Goal: Task Accomplishment & Management: Manage account settings

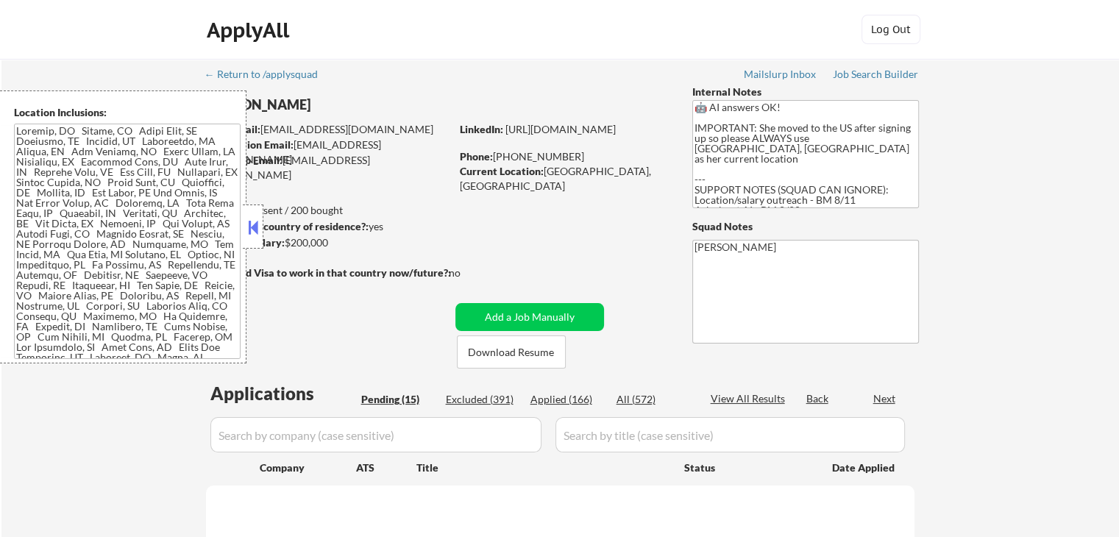
select select ""pending""
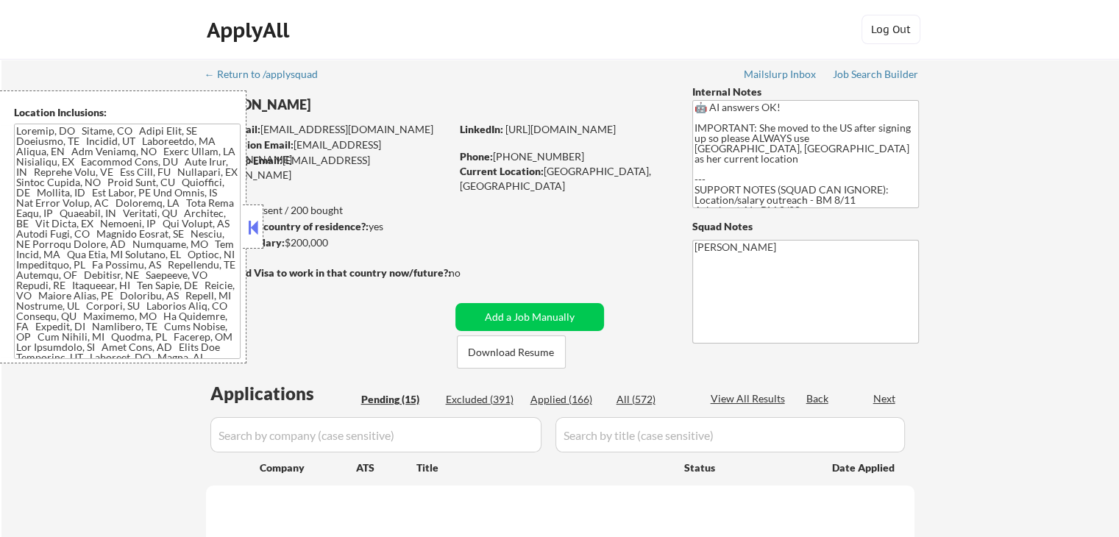
select select ""pending""
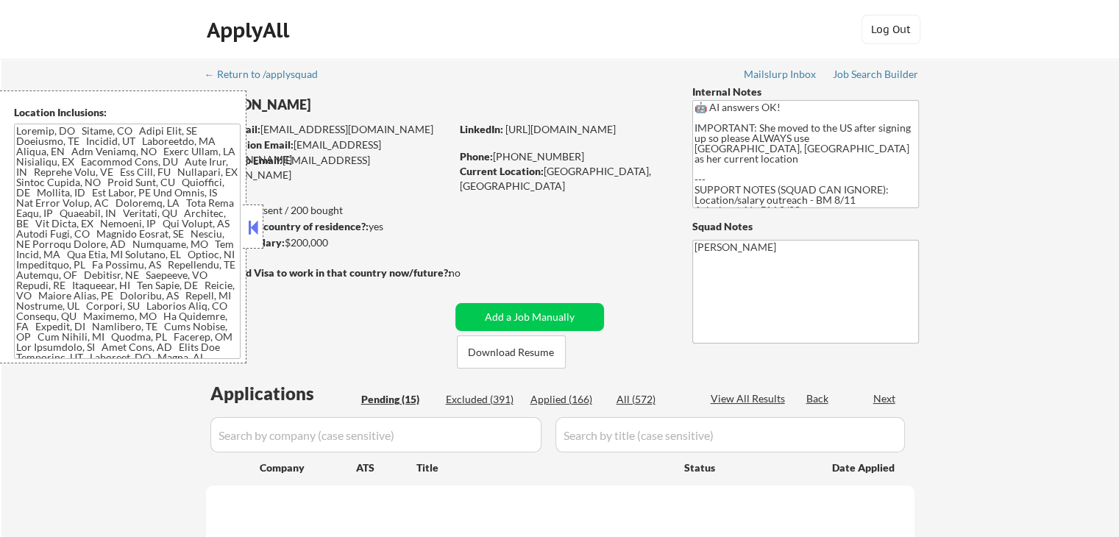
select select ""pending""
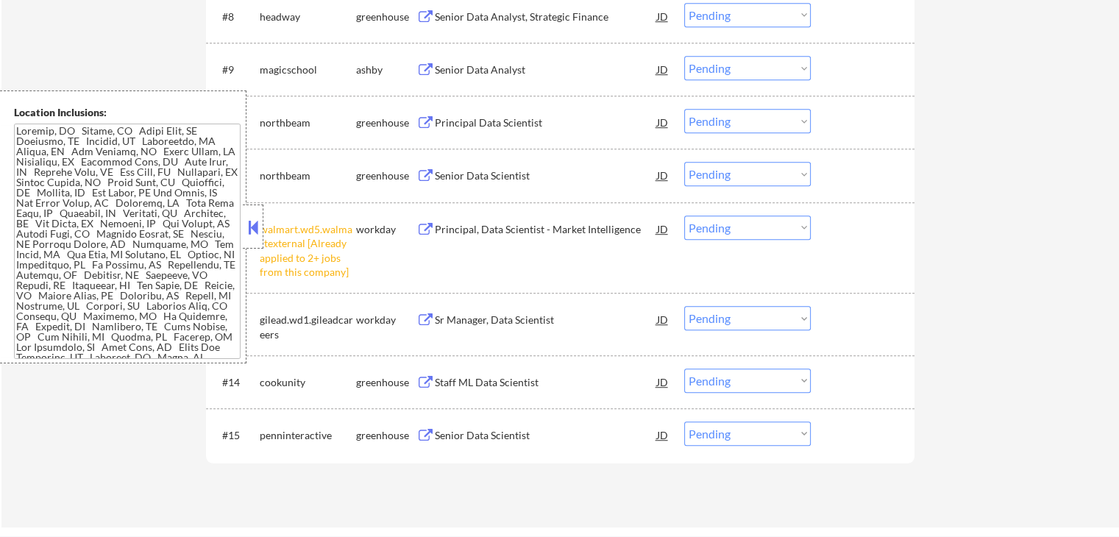
scroll to position [957, 0]
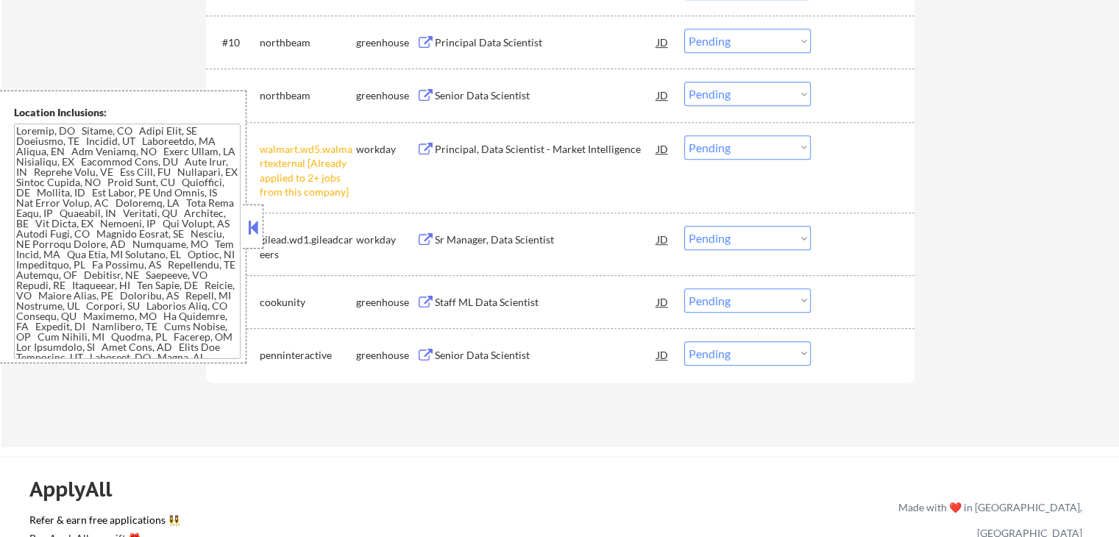
click at [745, 151] on select "Choose an option... Pending Applied Excluded (Questions) Excluded (Expired) Exc…" at bounding box center [747, 147] width 127 height 24
click at [684, 135] on select "Choose an option... Pending Applied Excluded (Questions) Excluded (Expired) Exc…" at bounding box center [747, 147] width 127 height 24
select select ""pending""
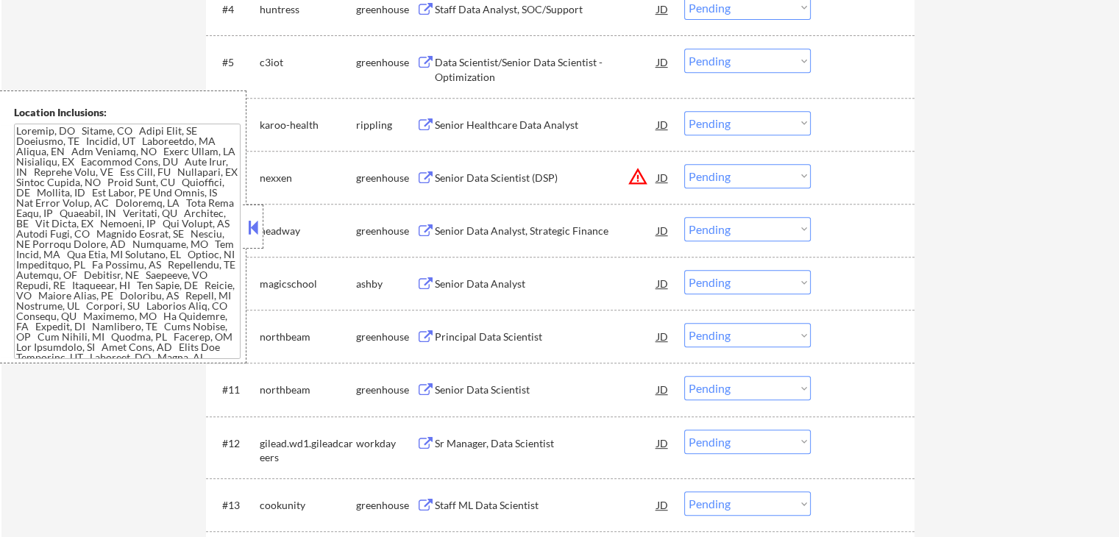
scroll to position [662, 0]
click at [636, 171] on button "warning_amber" at bounding box center [638, 176] width 21 height 21
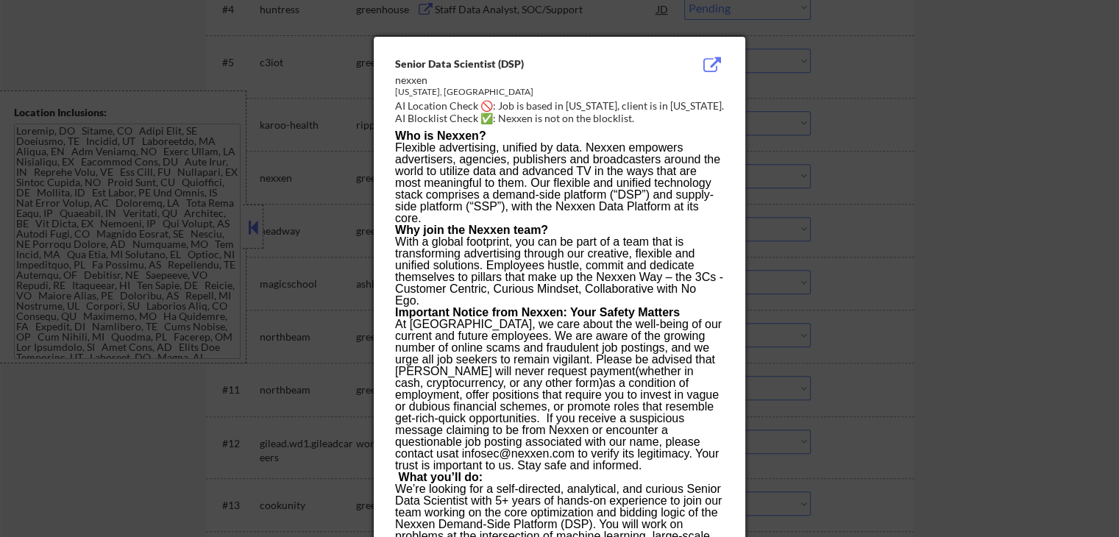
click at [915, 196] on div at bounding box center [559, 268] width 1119 height 537
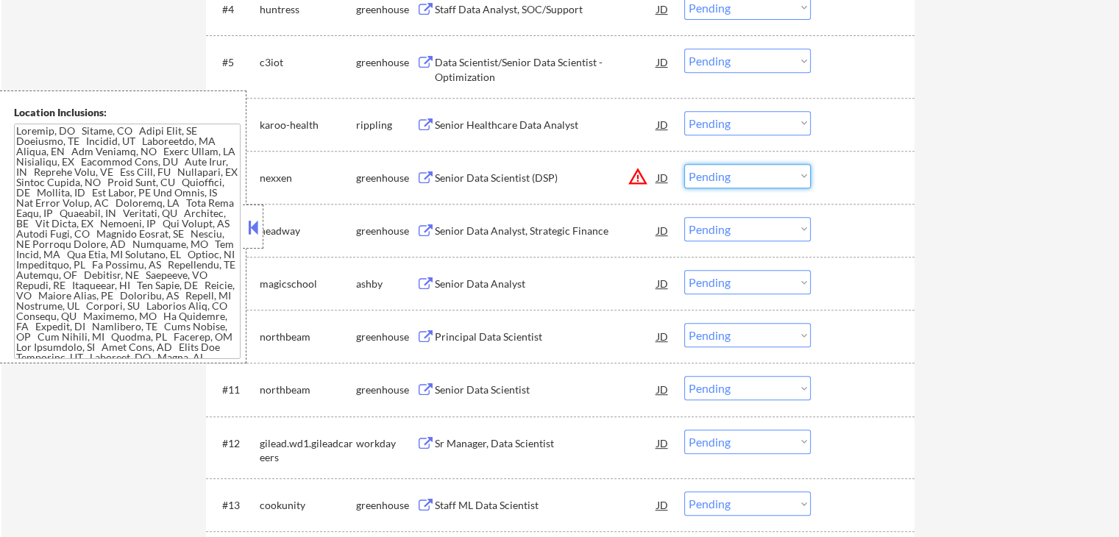
click at [742, 176] on select "Choose an option... Pending Applied Excluded (Questions) Excluded (Expired) Exc…" at bounding box center [747, 176] width 127 height 24
click at [684, 164] on select "Choose an option... Pending Applied Excluded (Questions) Excluded (Expired) Exc…" at bounding box center [747, 176] width 127 height 24
select select ""pending""
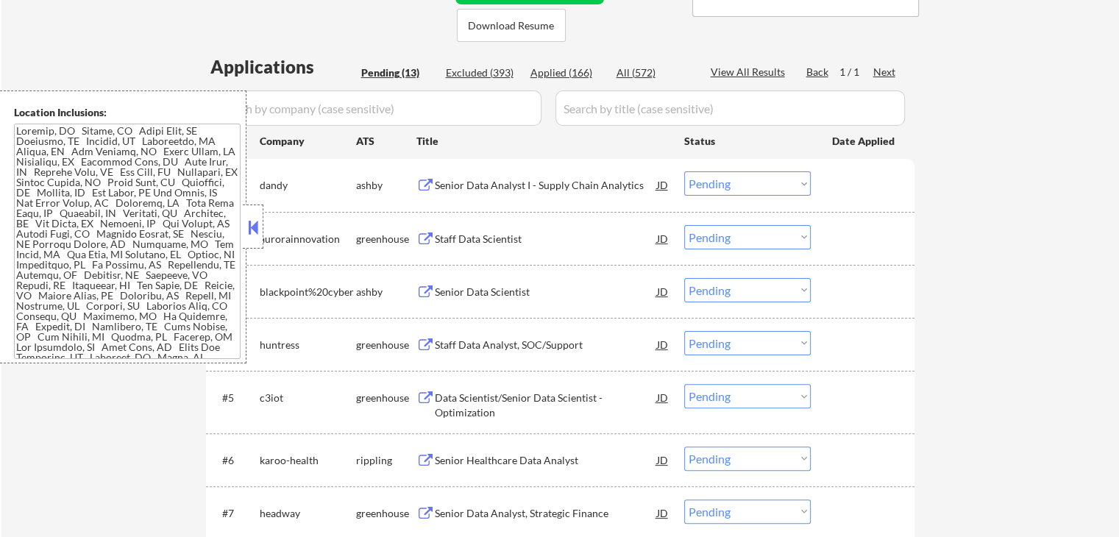
scroll to position [221, 0]
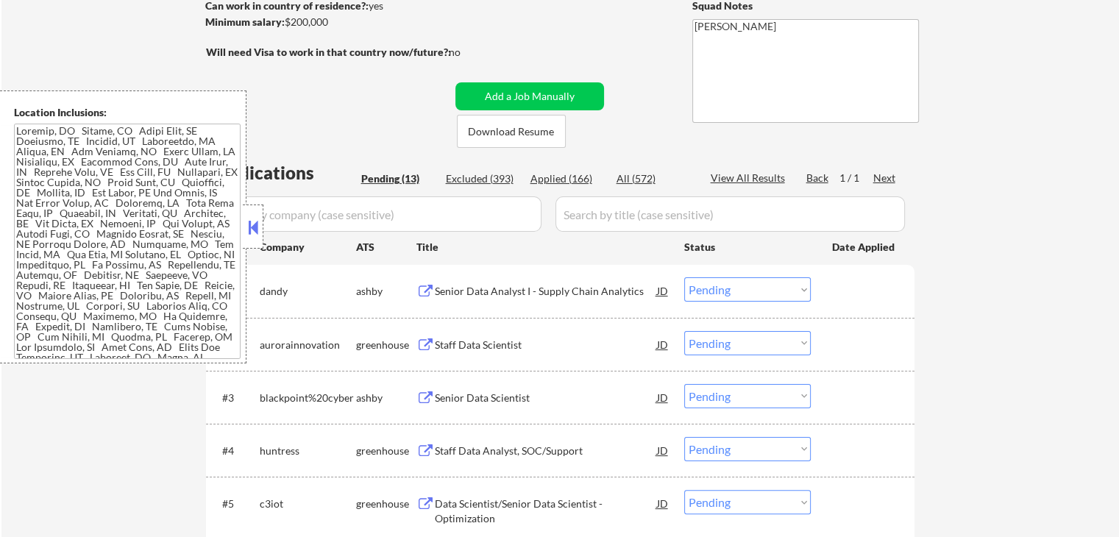
click at [428, 293] on button at bounding box center [425, 292] width 18 height 14
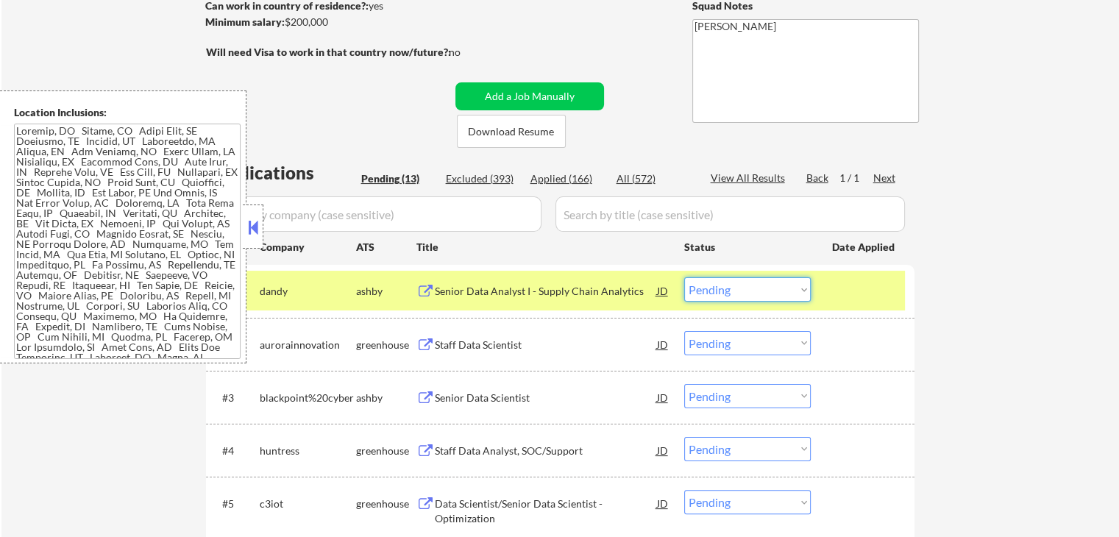
click at [733, 294] on select "Choose an option... Pending Applied Excluded (Questions) Excluded (Expired) Exc…" at bounding box center [747, 289] width 127 height 24
click at [684, 277] on select "Choose an option... Pending Applied Excluded (Questions) Excluded (Expired) Exc…" at bounding box center [747, 289] width 127 height 24
select select ""pending""
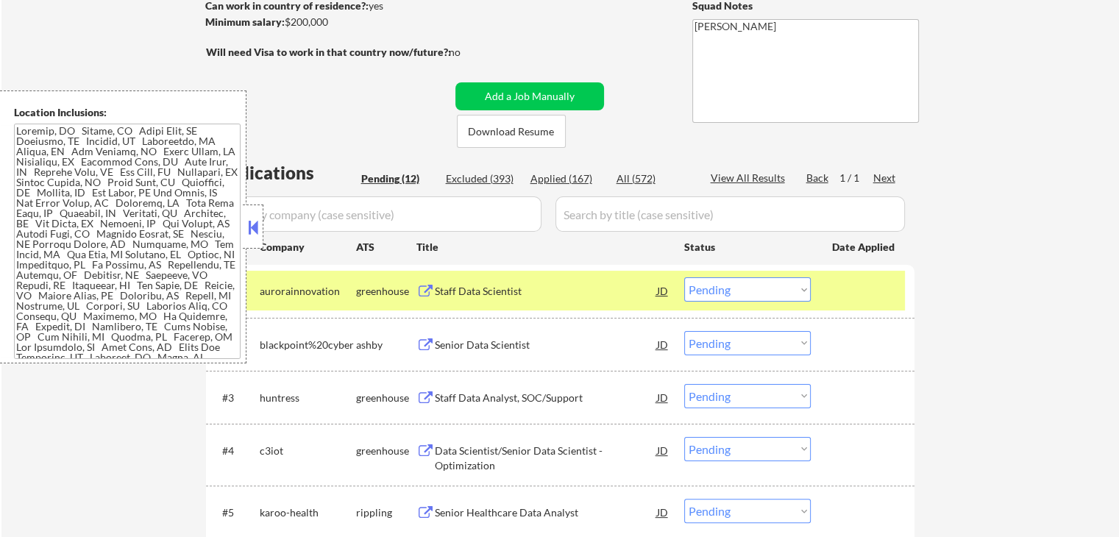
click at [420, 288] on button at bounding box center [425, 292] width 18 height 14
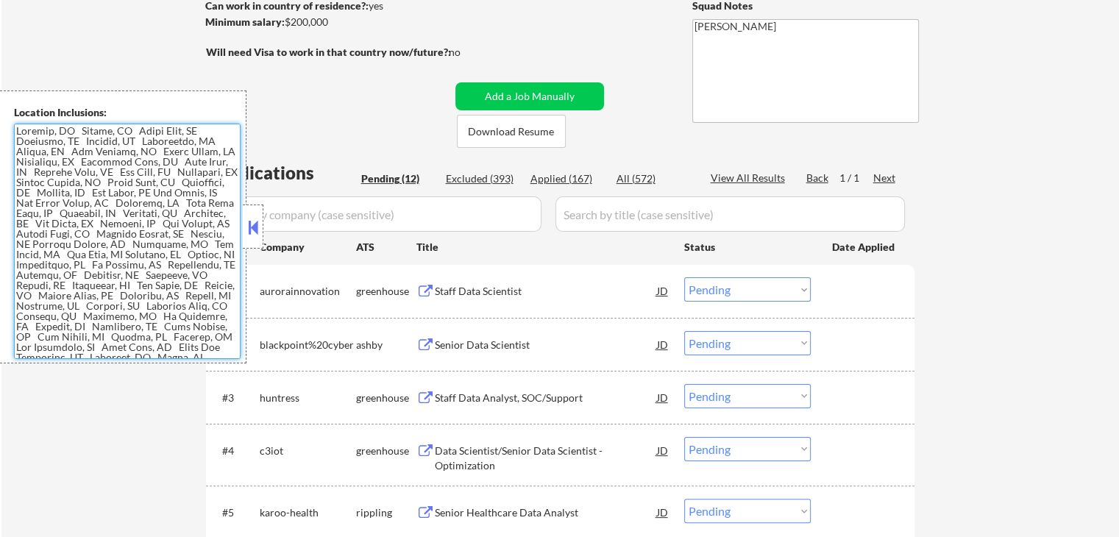
click at [747, 283] on select "Choose an option... Pending Applied Excluded (Questions) Excluded (Expired) Exc…" at bounding box center [747, 289] width 127 height 24
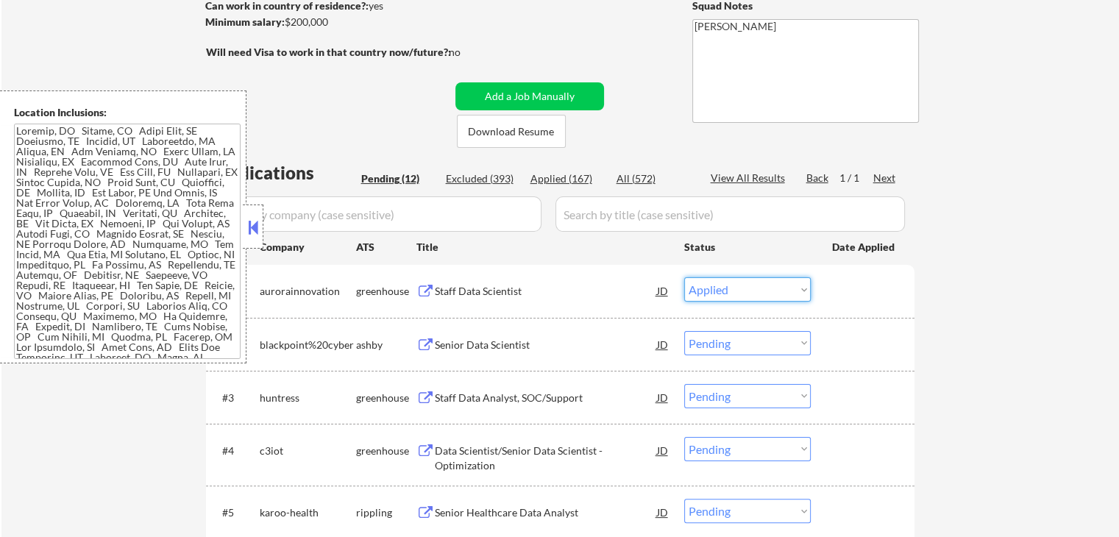
click at [684, 277] on select "Choose an option... Pending Applied Excluded (Questions) Excluded (Expired) Exc…" at bounding box center [747, 289] width 127 height 24
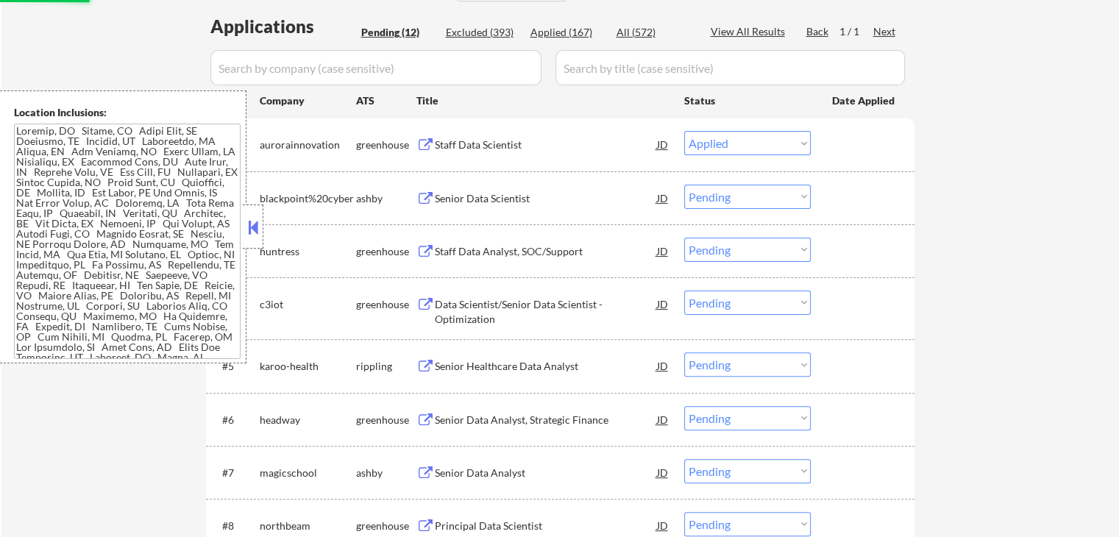
scroll to position [368, 0]
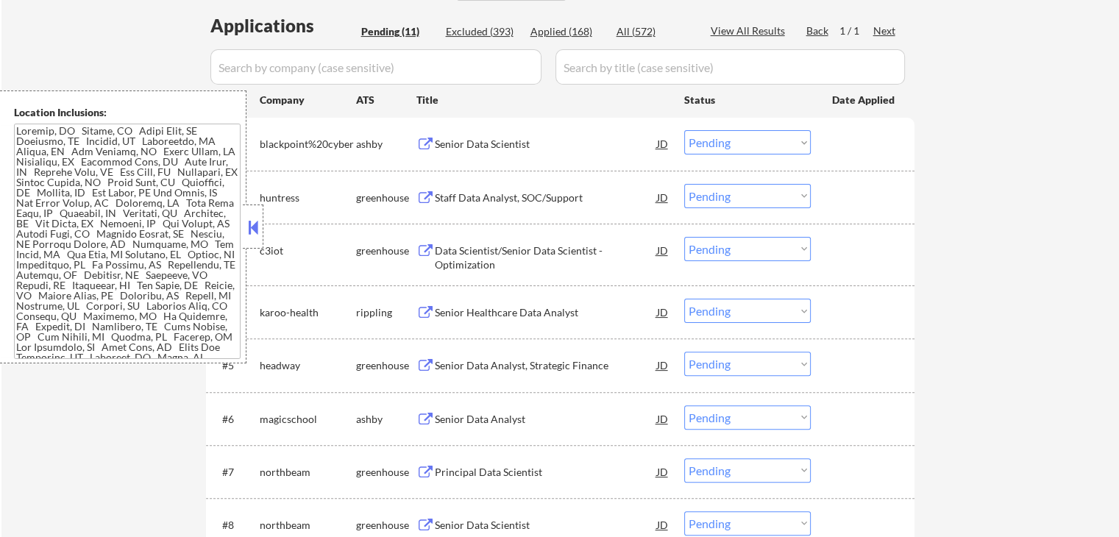
click at [423, 147] on button at bounding box center [425, 145] width 18 height 14
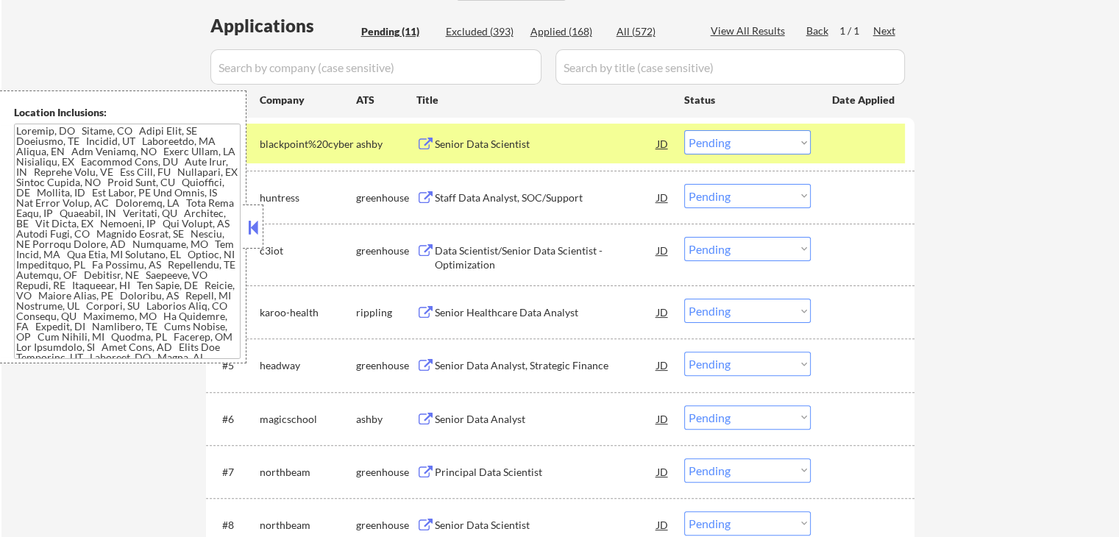
click at [730, 143] on select "Choose an option... Pending Applied Excluded (Questions) Excluded (Expired) Exc…" at bounding box center [747, 142] width 127 height 24
click at [684, 130] on select "Choose an option... Pending Applied Excluded (Questions) Excluded (Expired) Exc…" at bounding box center [747, 142] width 127 height 24
click at [422, 194] on button at bounding box center [425, 198] width 18 height 14
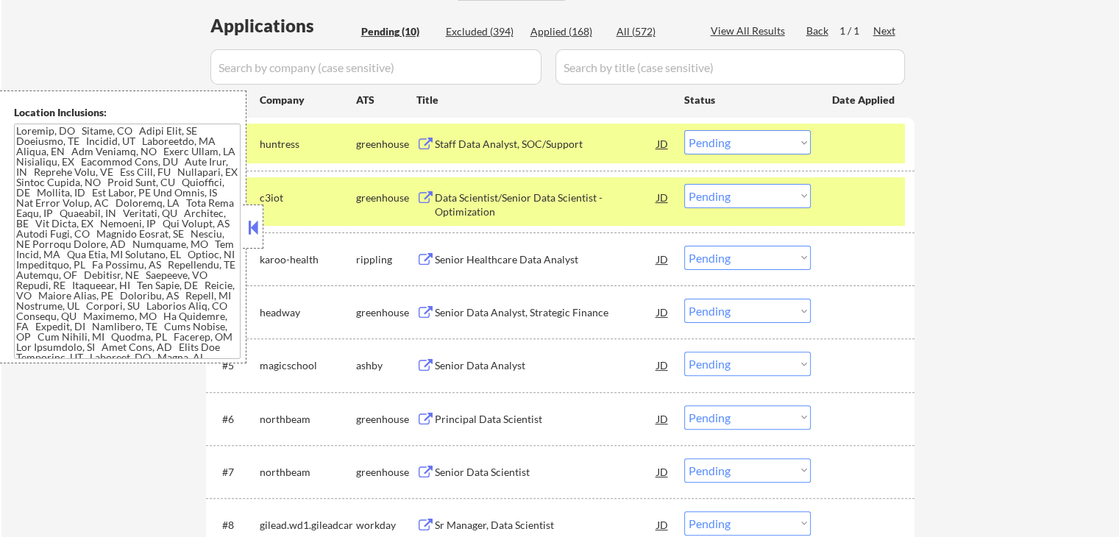
drag, startPoint x: 759, startPoint y: 139, endPoint x: 756, endPoint y: 152, distance: 13.4
click at [759, 139] on select "Choose an option... Pending Applied Excluded (Questions) Excluded (Expired) Exc…" at bounding box center [747, 142] width 127 height 24
click at [684, 130] on select "Choose an option... Pending Applied Excluded (Questions) Excluded (Expired) Exc…" at bounding box center [747, 142] width 127 height 24
click at [424, 198] on button at bounding box center [425, 198] width 18 height 14
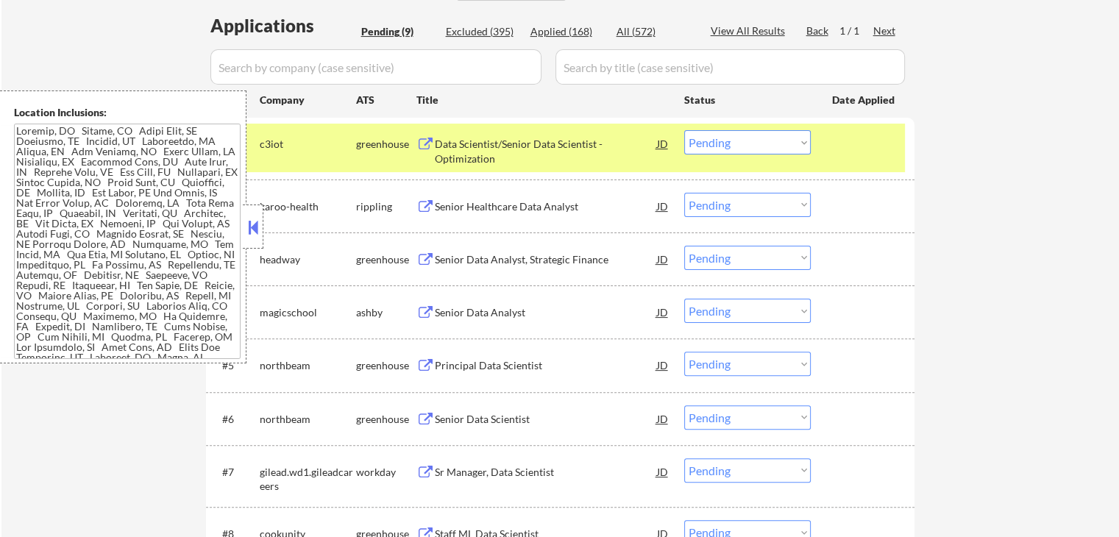
click at [742, 145] on select "Choose an option... Pending Applied Excluded (Questions) Excluded (Expired) Exc…" at bounding box center [747, 142] width 127 height 24
click at [684, 130] on select "Choose an option... Pending Applied Excluded (Questions) Excluded (Expired) Exc…" at bounding box center [747, 142] width 127 height 24
click at [426, 207] on button at bounding box center [425, 207] width 18 height 14
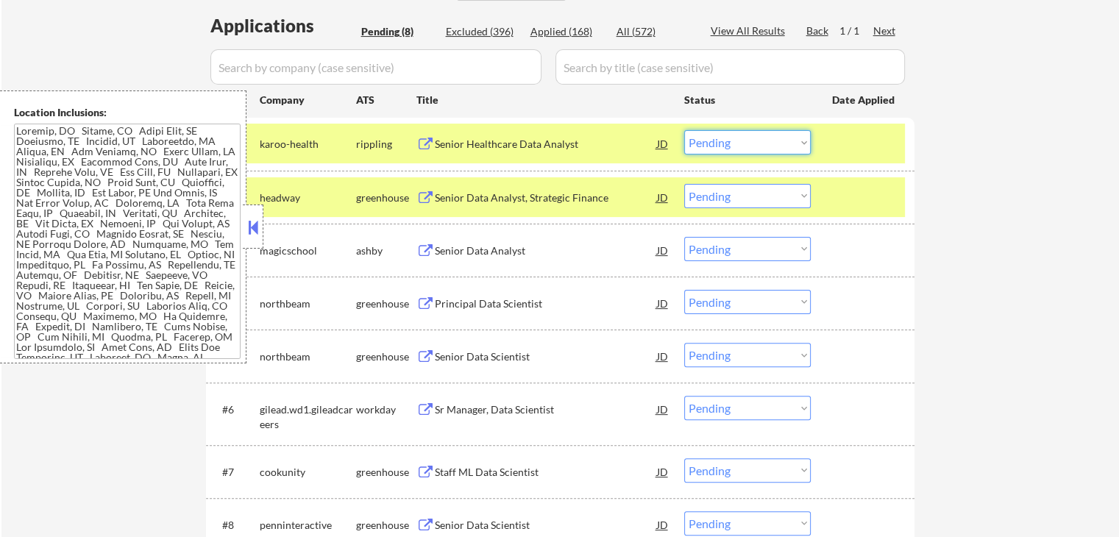
click at [737, 141] on select "Choose an option... Pending Applied Excluded (Questions) Excluded (Expired) Exc…" at bounding box center [747, 142] width 127 height 24
click at [684, 130] on select "Choose an option... Pending Applied Excluded (Questions) Excluded (Expired) Exc…" at bounding box center [747, 142] width 127 height 24
click at [422, 196] on button at bounding box center [425, 198] width 18 height 14
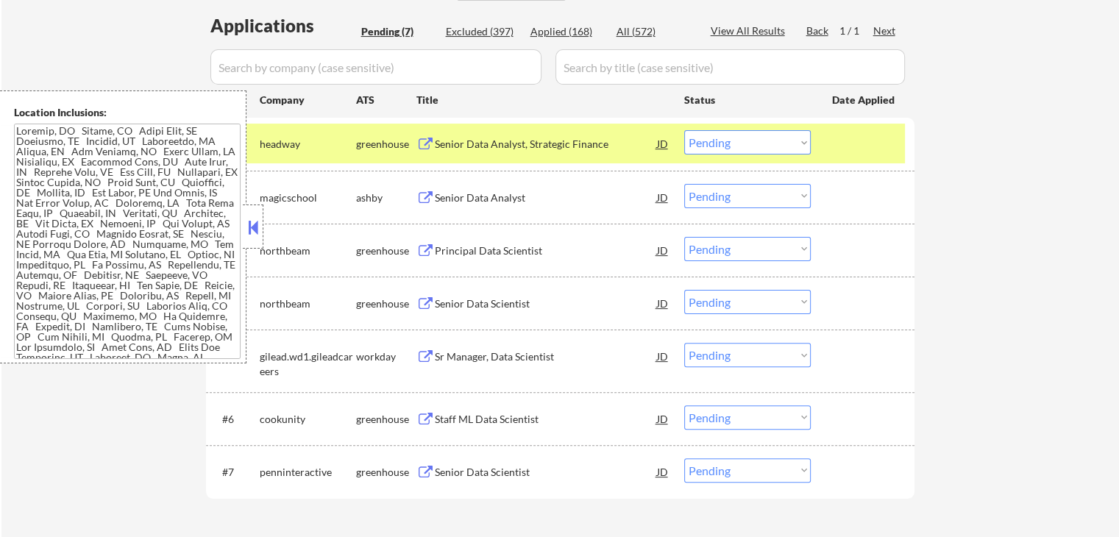
click at [769, 148] on select "Choose an option... Pending Applied Excluded (Questions) Excluded (Expired) Exc…" at bounding box center [747, 142] width 127 height 24
select select ""excluded__salary_""
click at [684, 130] on select "Choose an option... Pending Applied Excluded (Questions) Excluded (Expired) Exc…" at bounding box center [747, 142] width 127 height 24
click at [429, 201] on button at bounding box center [425, 198] width 18 height 14
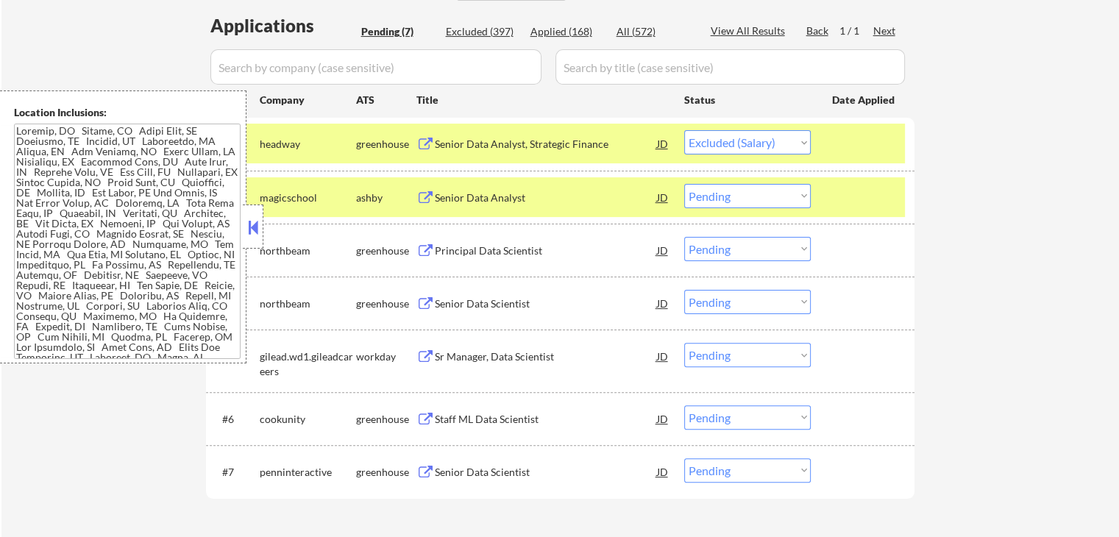
click at [762, 140] on select "Choose an option... Pending Applied Excluded (Questions) Excluded (Expired) Exc…" at bounding box center [747, 142] width 127 height 24
click at [965, 148] on div "← Return to /applysquad Mailslurp Inbox Job Search Builder [GEOGRAPHIC_DATA][PE…" at bounding box center [560, 127] width 1118 height 872
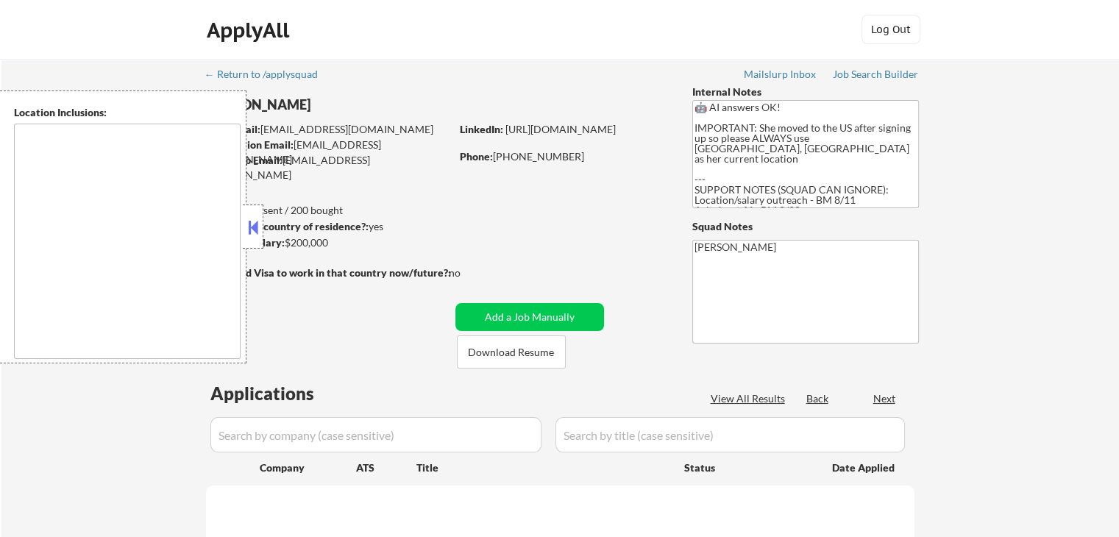
type textarea "[GEOGRAPHIC_DATA], [GEOGRAPHIC_DATA] [GEOGRAPHIC_DATA], [GEOGRAPHIC_DATA] [GEOG…"
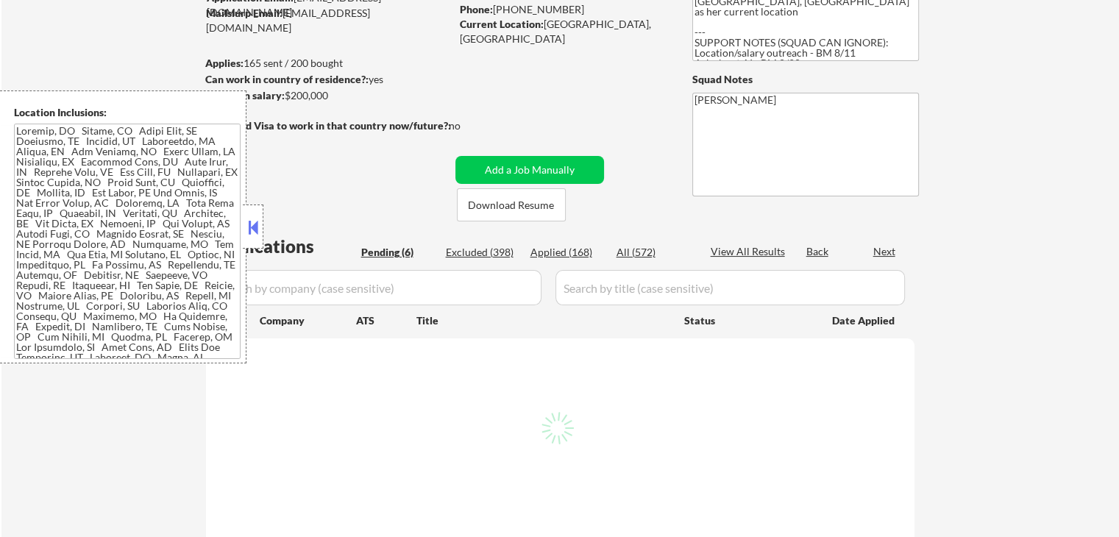
select select ""pending""
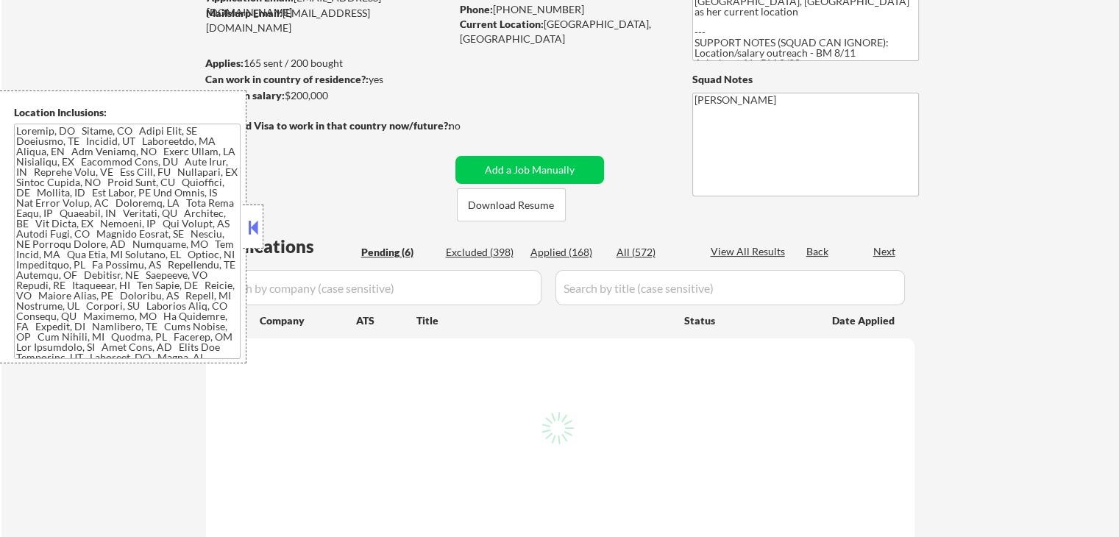
select select ""pending""
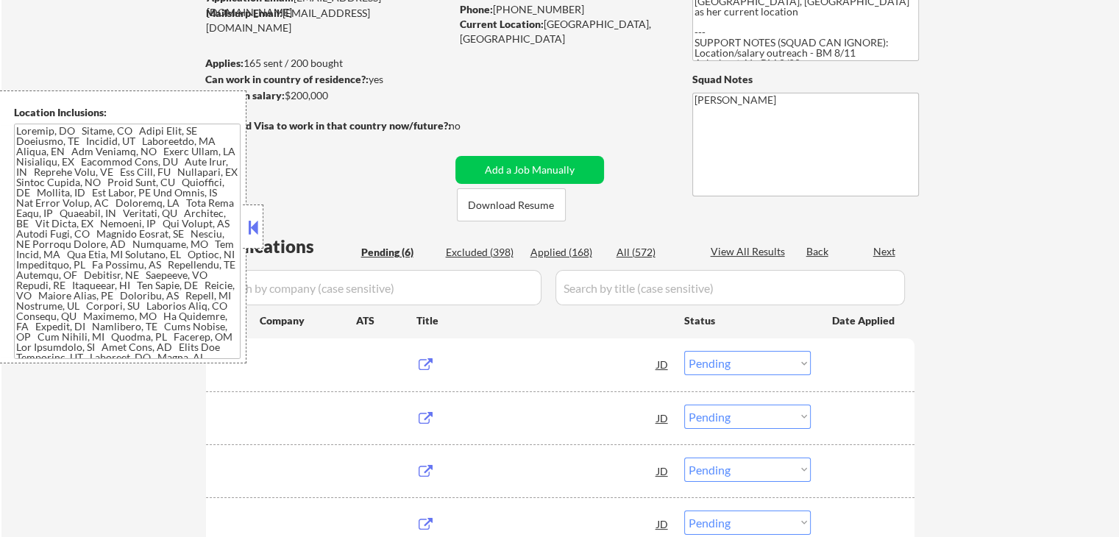
scroll to position [221, 0]
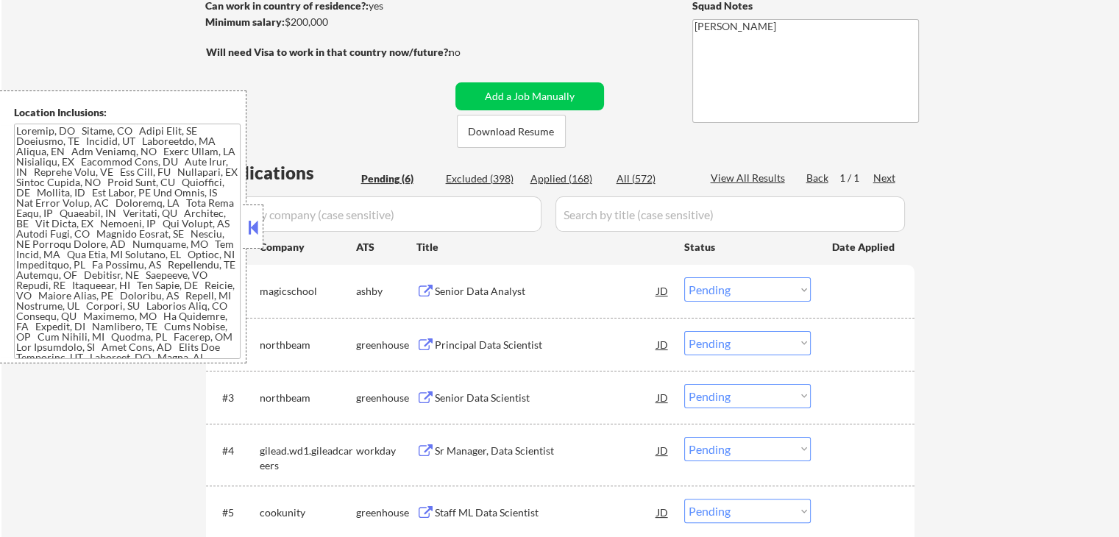
click at [425, 285] on button at bounding box center [425, 292] width 18 height 14
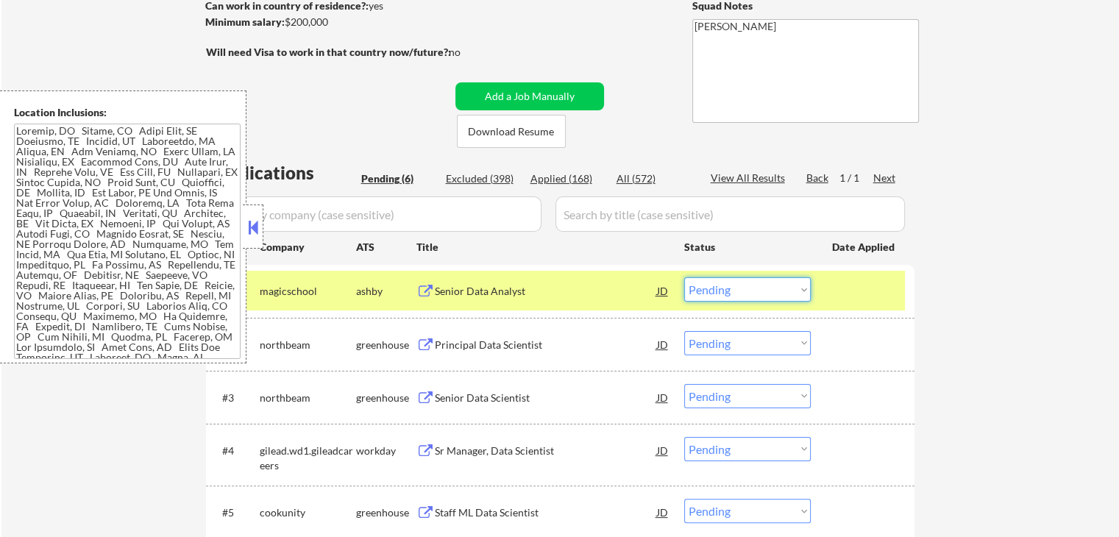
click at [753, 291] on select "Choose an option... Pending Applied Excluded (Questions) Excluded (Expired) Exc…" at bounding box center [747, 289] width 127 height 24
click at [684, 277] on select "Choose an option... Pending Applied Excluded (Questions) Excluded (Expired) Exc…" at bounding box center [747, 289] width 127 height 24
click at [962, 304] on div "← Return to /applysquad Mailslurp Inbox Job Search Builder Linzi Jiang User Ema…" at bounding box center [560, 247] width 1118 height 819
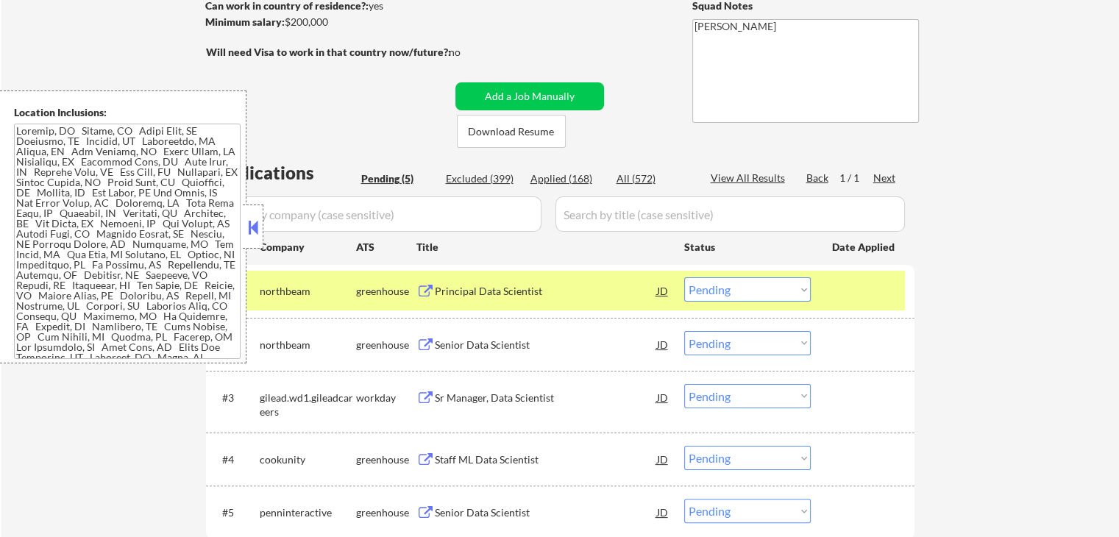
click at [421, 286] on button at bounding box center [425, 292] width 18 height 14
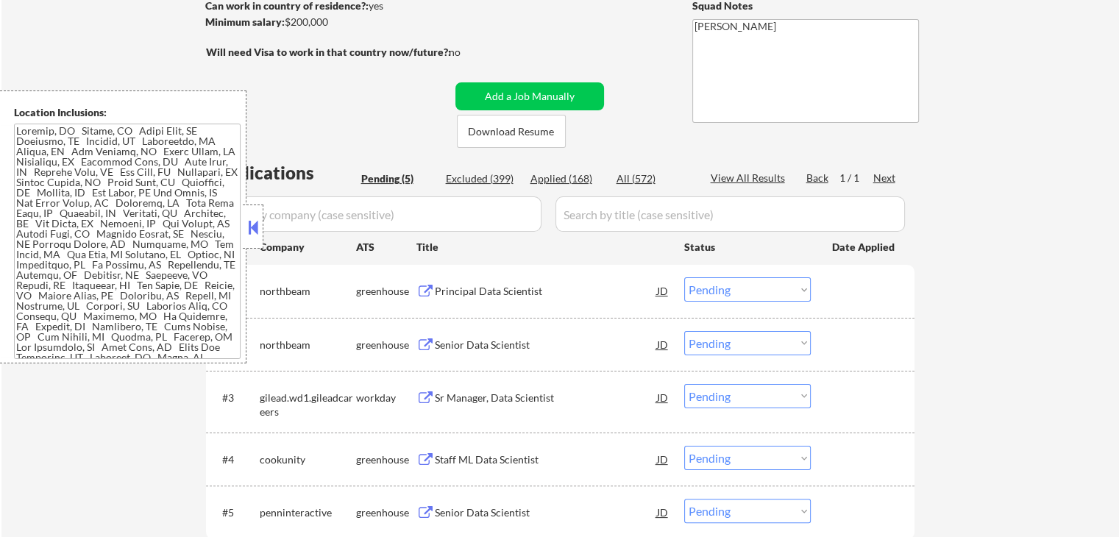
click at [778, 285] on select "Choose an option... Pending Applied Excluded (Questions) Excluded (Expired) Exc…" at bounding box center [747, 289] width 127 height 24
click at [684, 277] on select "Choose an option... Pending Applied Excluded (Questions) Excluded (Expired) Exc…" at bounding box center [747, 289] width 127 height 24
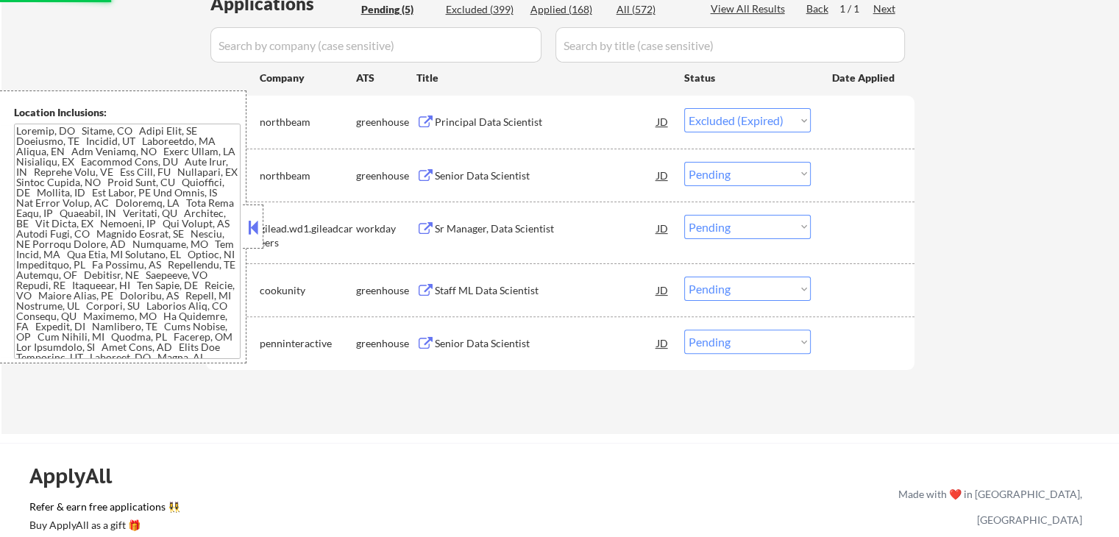
scroll to position [368, 0]
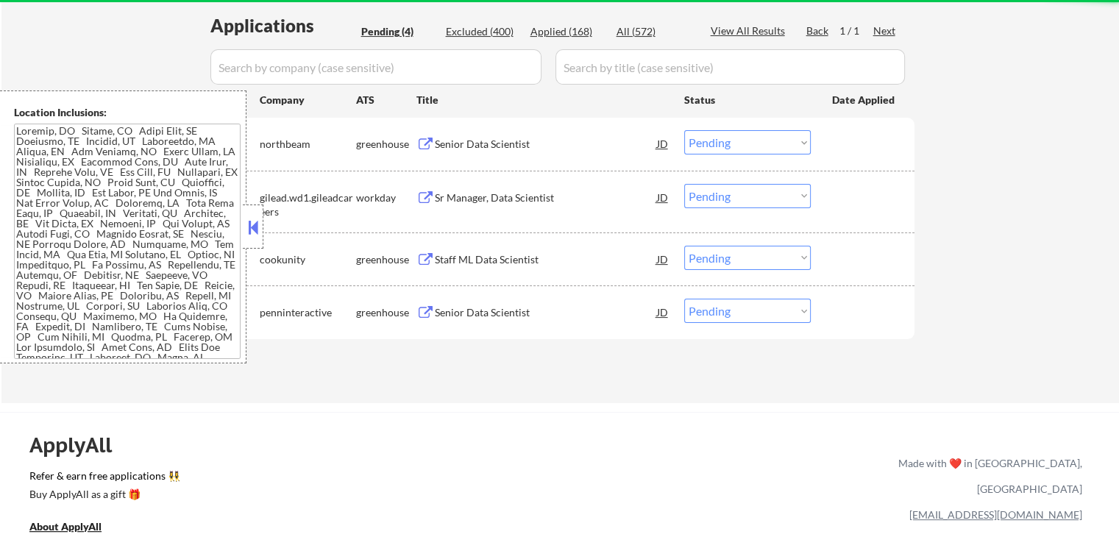
click at [429, 138] on button at bounding box center [425, 145] width 18 height 14
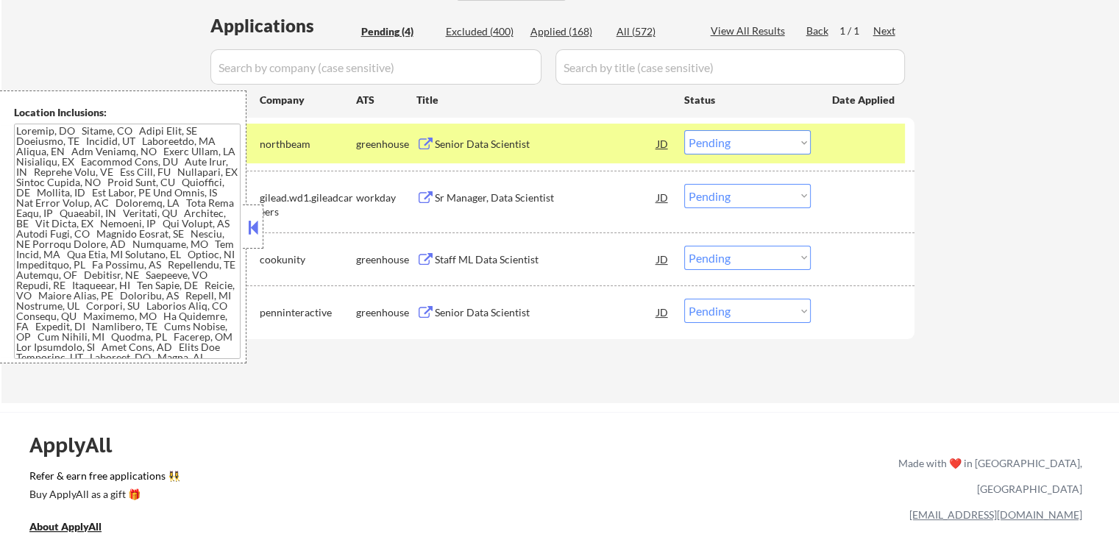
click at [422, 143] on button at bounding box center [425, 145] width 18 height 14
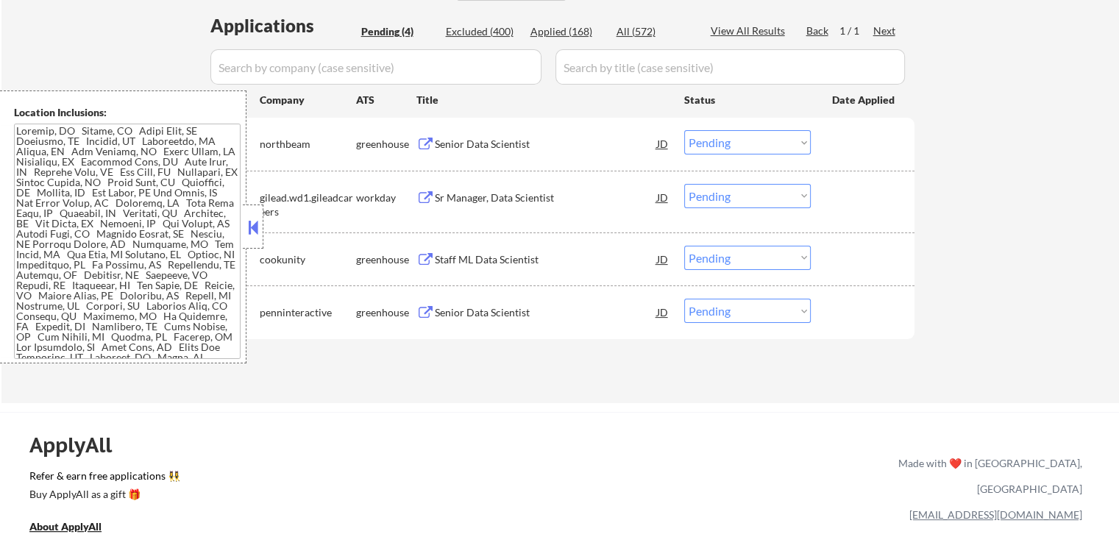
drag, startPoint x: 723, startPoint y: 141, endPoint x: 723, endPoint y: 152, distance: 11.8
click at [723, 141] on select "Choose an option... Pending Applied Excluded (Questions) Excluded (Expired) Exc…" at bounding box center [747, 142] width 127 height 24
click at [684, 130] on select "Choose an option... Pending Applied Excluded (Questions) Excluded (Expired) Exc…" at bounding box center [747, 142] width 127 height 24
click at [436, 191] on div "Sr Manager, Data Scientist" at bounding box center [546, 198] width 222 height 15
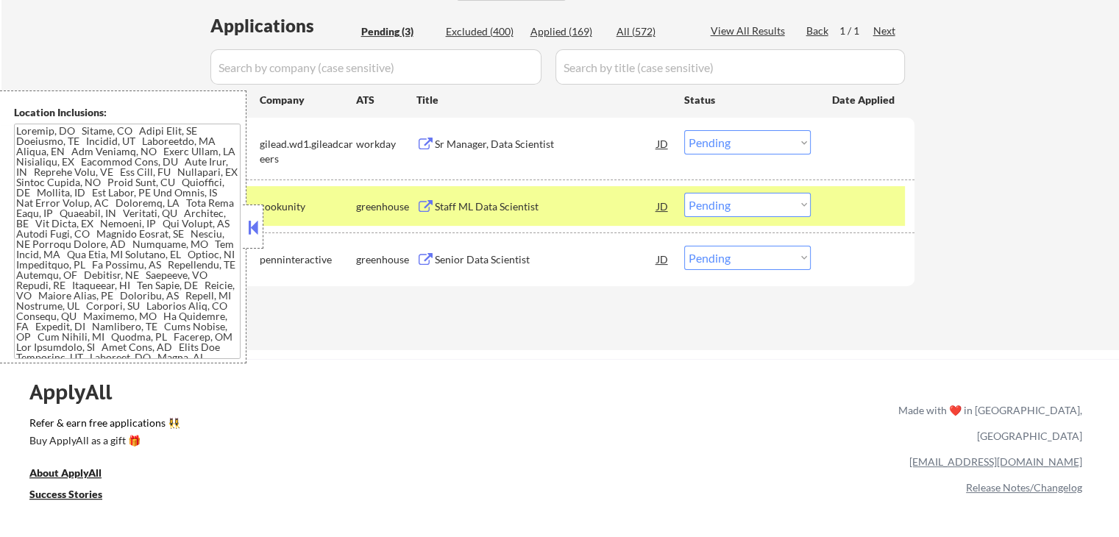
drag, startPoint x: 739, startPoint y: 138, endPoint x: 737, endPoint y: 148, distance: 10.4
click at [739, 138] on select "Choose an option... Pending Applied Excluded (Questions) Excluded (Expired) Exc…" at bounding box center [747, 142] width 127 height 24
click at [684, 130] on select "Choose an option... Pending Applied Excluded (Questions) Excluded (Expired) Exc…" at bounding box center [747, 142] width 127 height 24
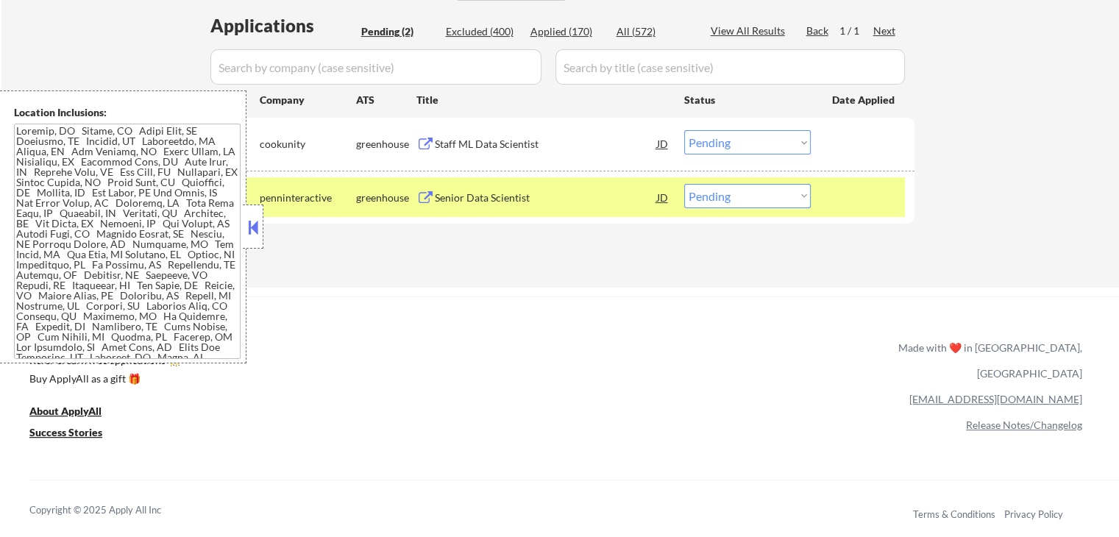
click at [425, 146] on button at bounding box center [425, 145] width 18 height 14
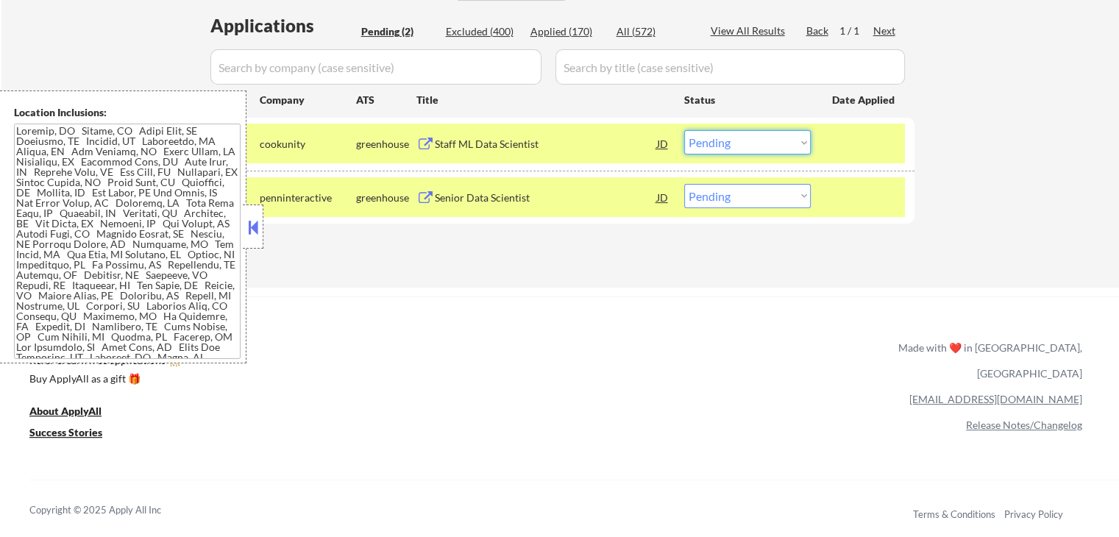
click at [731, 145] on select "Choose an option... Pending Applied Excluded (Questions) Excluded (Expired) Exc…" at bounding box center [747, 142] width 127 height 24
click at [684, 130] on select "Choose an option... Pending Applied Excluded (Questions) Excluded (Expired) Exc…" at bounding box center [747, 142] width 127 height 24
select select ""pending""
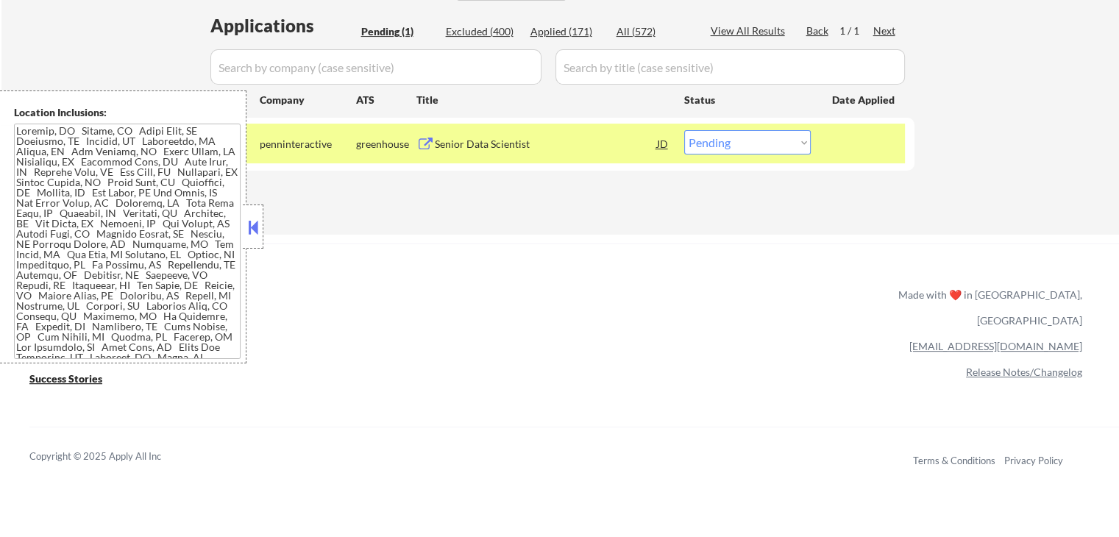
click at [425, 145] on button at bounding box center [425, 145] width 18 height 14
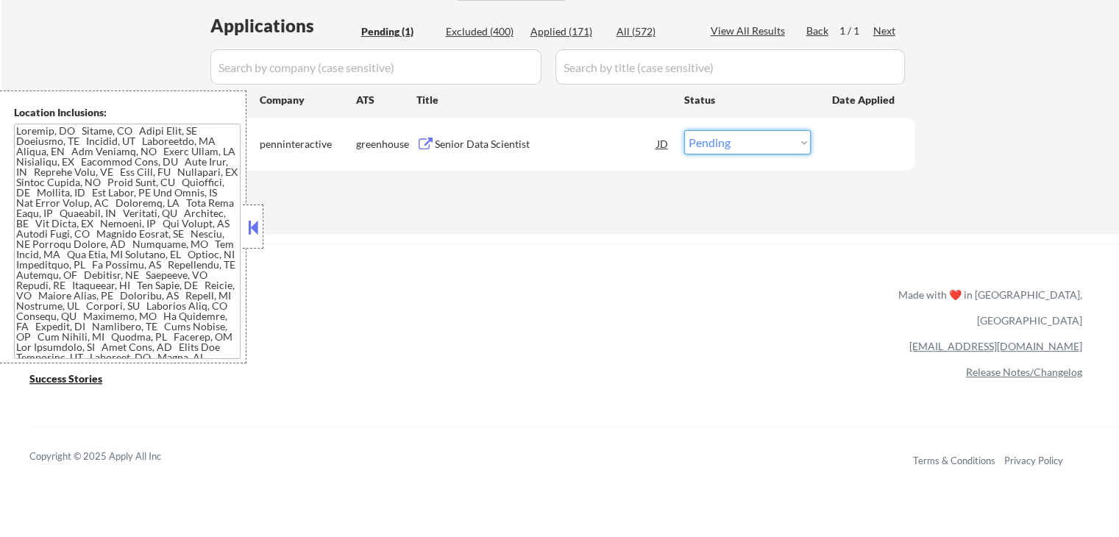
click at [736, 142] on select "Choose an option... Pending Applied Excluded (Questions) Excluded (Expired) Exc…" at bounding box center [747, 142] width 127 height 24
select select ""excluded""
click at [684, 130] on select "Choose an option... Pending Applied Excluded (Questions) Excluded (Expired) Exc…" at bounding box center [747, 142] width 127 height 24
